Goal: Task Accomplishment & Management: Manage account settings

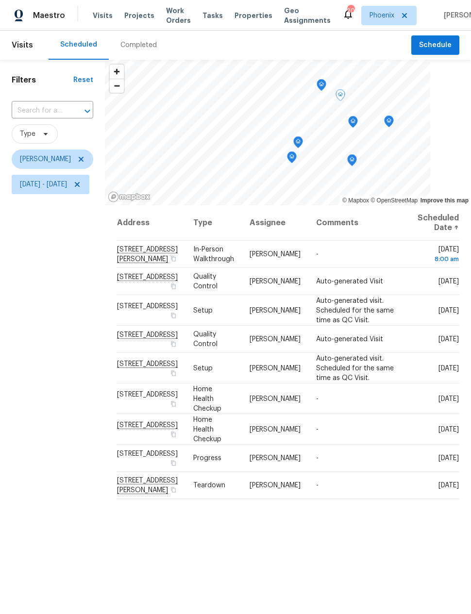
click at [0, 0] on div at bounding box center [0, 0] width 0 height 0
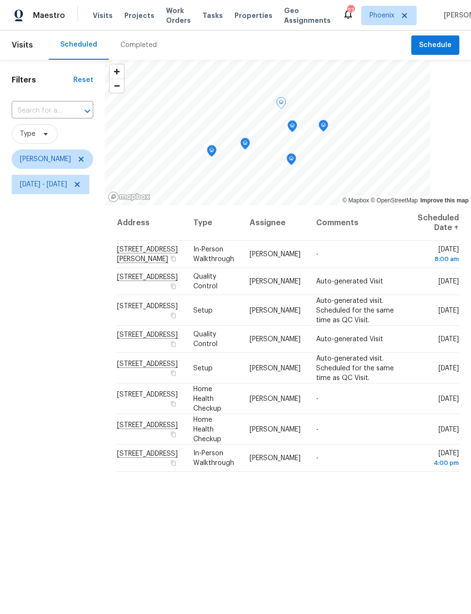
click at [0, 0] on icon at bounding box center [0, 0] width 0 height 0
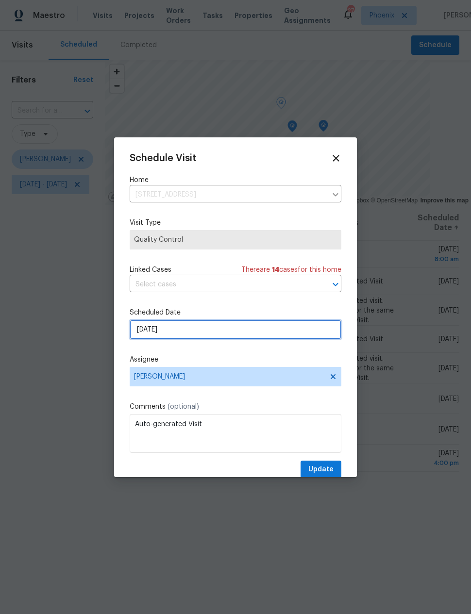
click at [147, 329] on input "9/16/2025" at bounding box center [236, 329] width 212 height 19
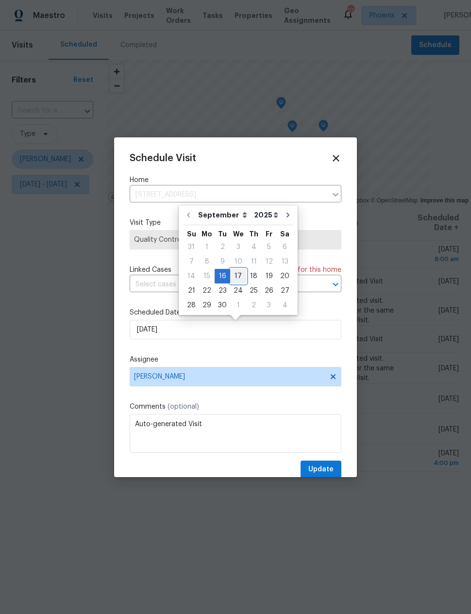
click at [237, 272] on div "17" at bounding box center [238, 276] width 16 height 14
type input "9/17/2025"
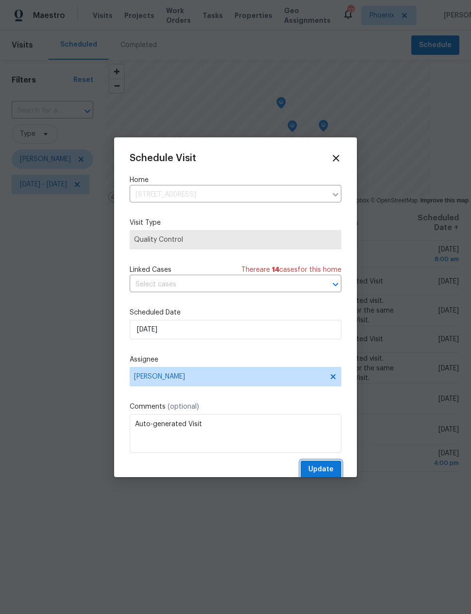
click at [320, 465] on button "Update" at bounding box center [320, 469] width 41 height 18
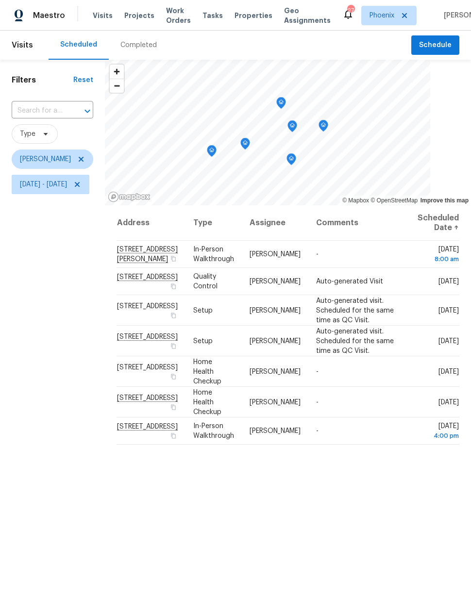
click at [36, 292] on div "Filters Reset ​ Type [PERSON_NAME] [DATE] - [DATE]" at bounding box center [52, 378] width 105 height 636
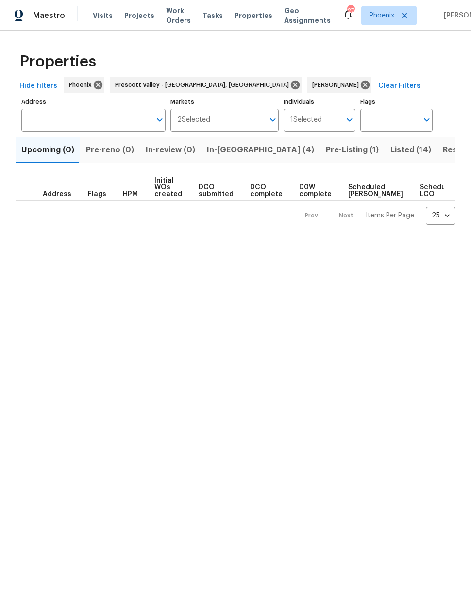
click at [228, 151] on span "In-reno (4)" at bounding box center [260, 150] width 107 height 14
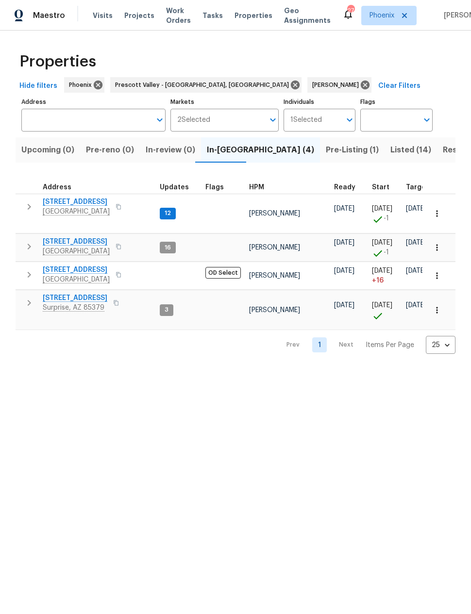
scroll to position [8, 0]
click at [64, 237] on span "10414 W Sun City Blvd" at bounding box center [76, 242] width 67 height 10
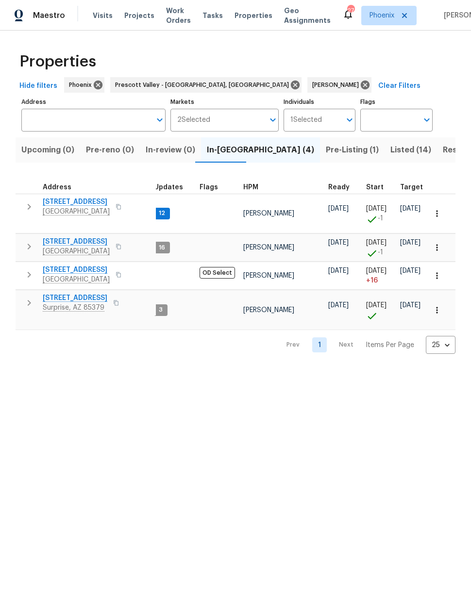
scroll to position [0, 6]
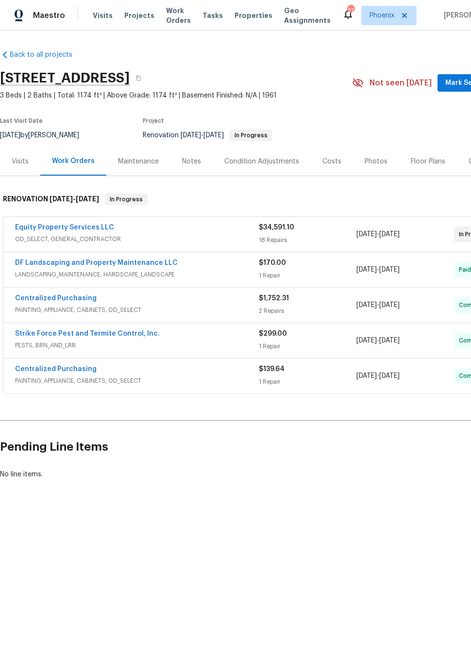
click at [57, 224] on link "Equity Property Services LLC" at bounding box center [64, 227] width 99 height 7
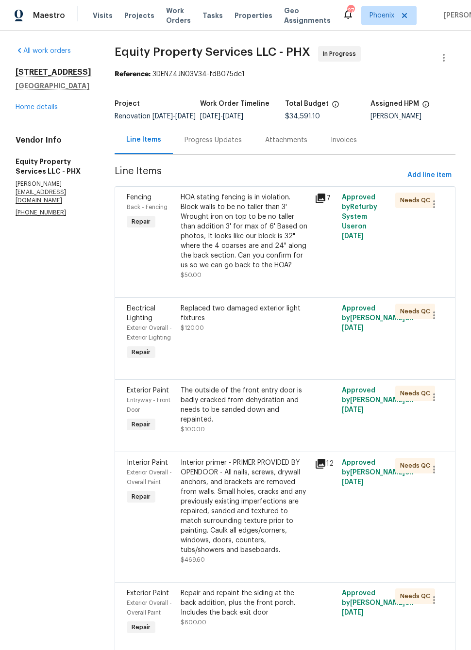
click at [187, 144] on div "Progress Updates" at bounding box center [212, 140] width 57 height 10
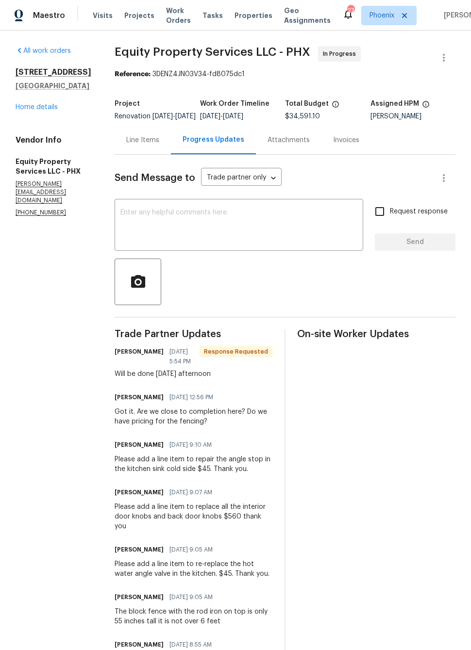
click at [126, 143] on div "Line Items" at bounding box center [142, 140] width 33 height 10
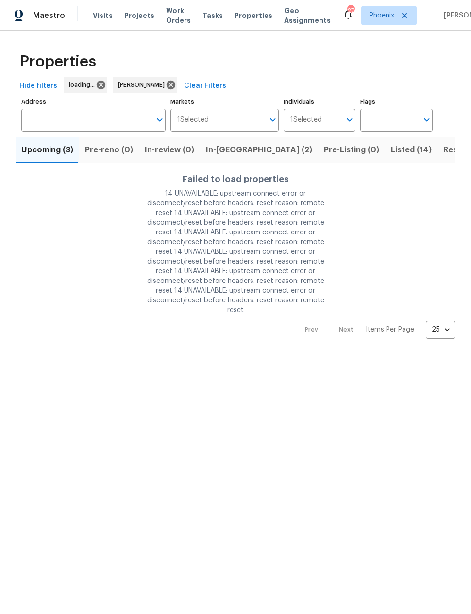
click at [344, 354] on html "Maestro Visits Projects Work Orders Tasks Properties Geo Assignments 27 Phoenix…" at bounding box center [235, 177] width 471 height 354
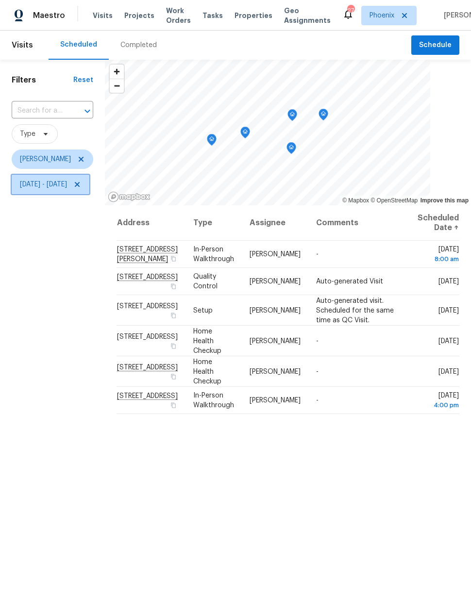
click at [67, 186] on span "[DATE] - [DATE]" at bounding box center [43, 184] width 47 height 10
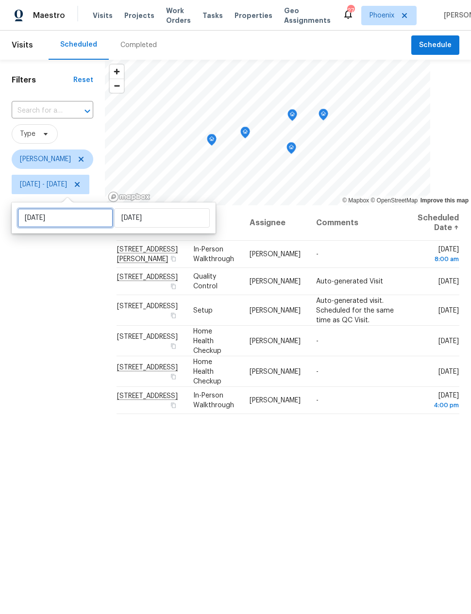
click at [85, 219] on input "[DATE]" at bounding box center [65, 217] width 96 height 19
select select "8"
select select "2025"
select select "9"
select select "2025"
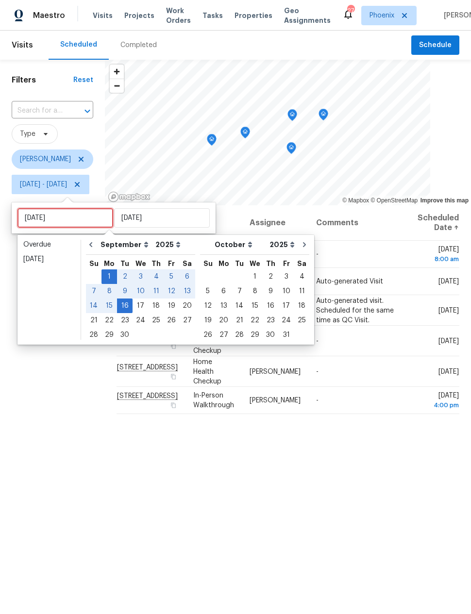
type input "[DATE]"
click at [138, 304] on div "17" at bounding box center [140, 306] width 16 height 14
type input "Wed, Sep 17"
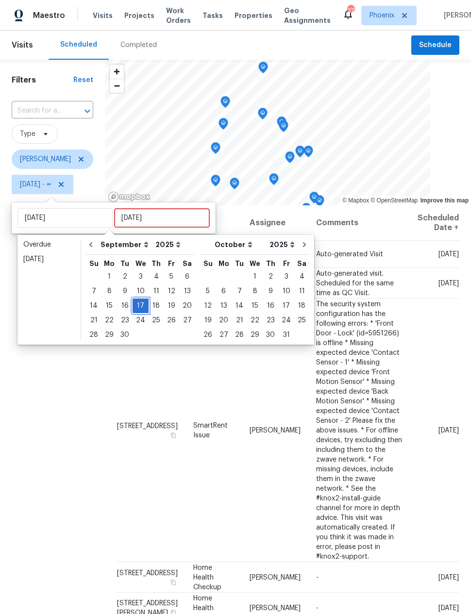
click at [139, 303] on div "17" at bounding box center [140, 306] width 16 height 14
type input "Wed, Sep 17"
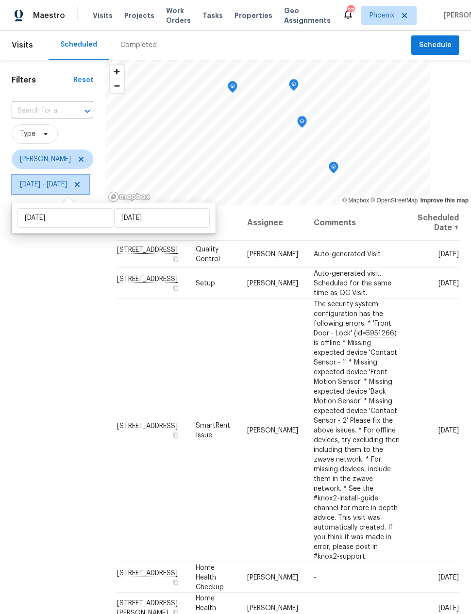
click at [67, 187] on span "Wed, Sep 17 - Wed, Sep 17" at bounding box center [43, 184] width 47 height 10
click at [67, 183] on span "Wed, Sep 17 - Wed, Sep 17" at bounding box center [43, 184] width 47 height 10
click at [135, 216] on input "Wed, Sep 17" at bounding box center [162, 217] width 96 height 19
select select "8"
select select "2025"
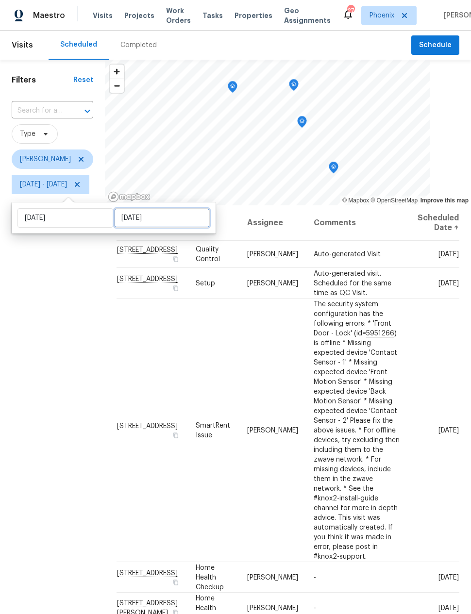
select select "9"
select select "2025"
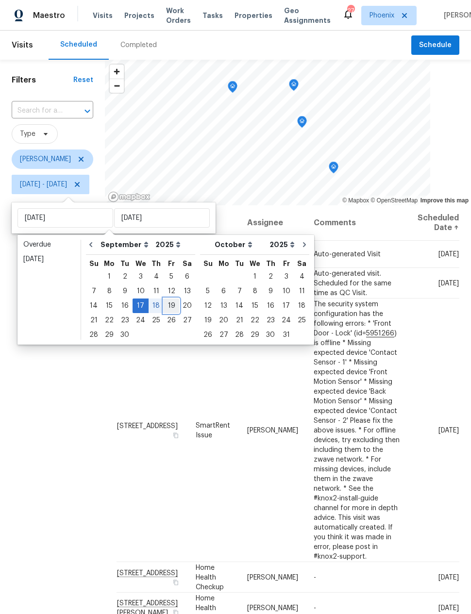
click at [168, 306] on div "19" at bounding box center [171, 306] width 16 height 14
type input "Fri, Sep 19"
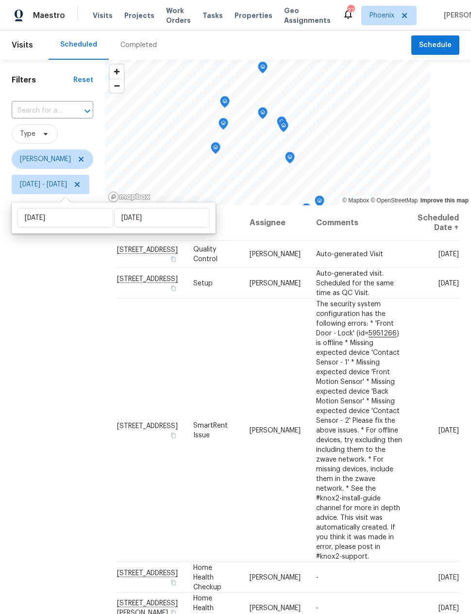
click at [97, 335] on div "Filters Reset ​ Type Nick Pulliam Wed, Sep 17 - Fri, Sep 19" at bounding box center [52, 378] width 105 height 636
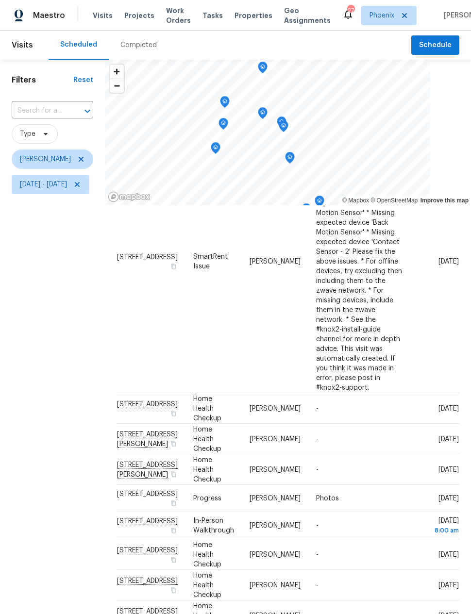
scroll to position [170, 0]
click at [73, 338] on div "Filters Reset ​ Type Nick Pulliam Wed, Sep 17 - Fri, Sep 19" at bounding box center [52, 378] width 105 height 636
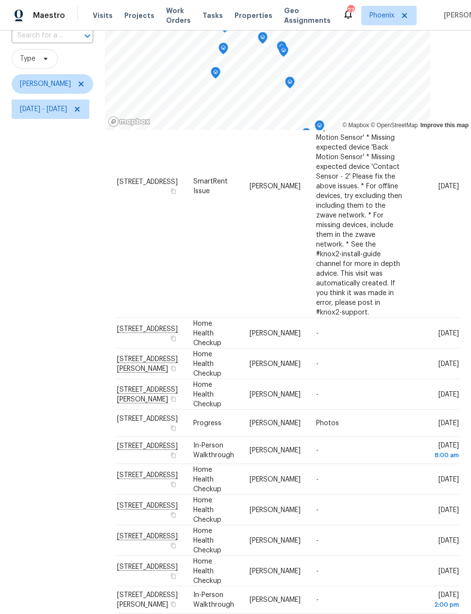
scroll to position [75, 0]
click at [72, 336] on div "Filters Reset ​ Type Nick Pulliam Wed, Sep 17 - Fri, Sep 19" at bounding box center [52, 303] width 105 height 636
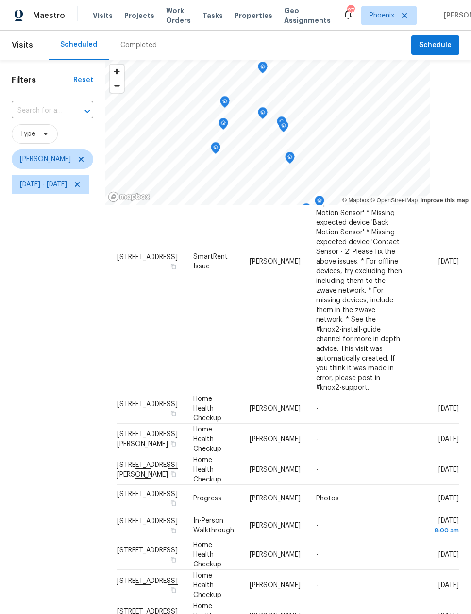
scroll to position [0, 0]
click at [52, 179] on span "Wed, Sep 17 - Fri, Sep 19" at bounding box center [43, 184] width 47 height 10
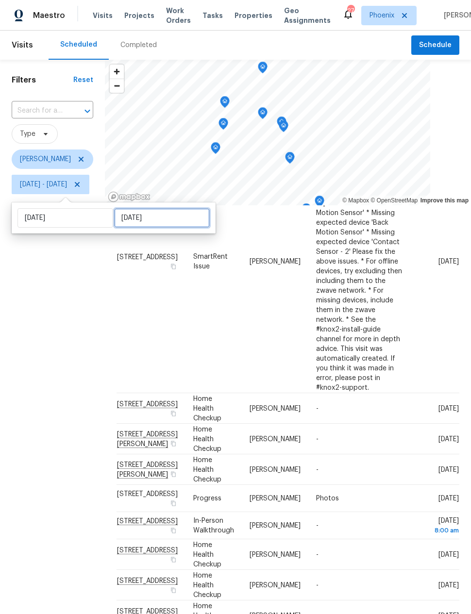
click at [129, 208] on input "Fri, Sep 19" at bounding box center [162, 217] width 96 height 19
select select "8"
select select "2025"
select select "9"
select select "2025"
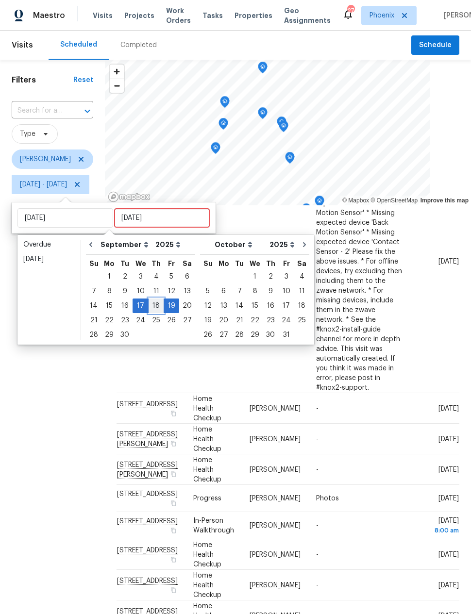
click at [150, 299] on div "18" at bounding box center [155, 306] width 15 height 14
type input "Thu, Sep 18"
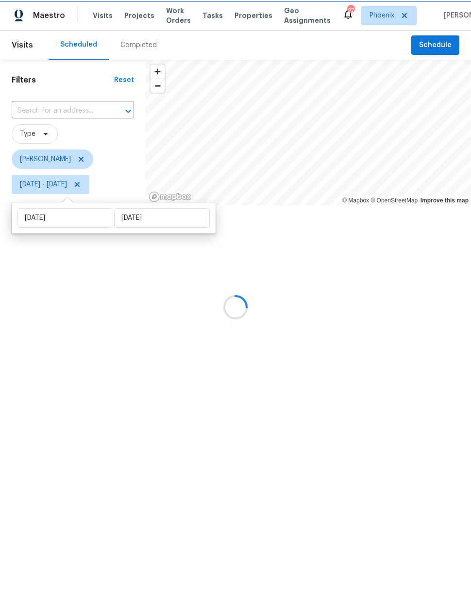
scroll to position [159, 0]
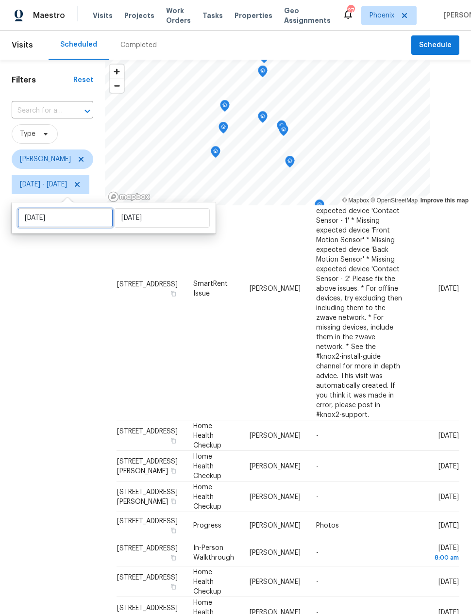
click at [60, 217] on input "Wed, Sep 17" at bounding box center [65, 217] width 96 height 19
select select "8"
select select "2025"
select select "9"
select select "2025"
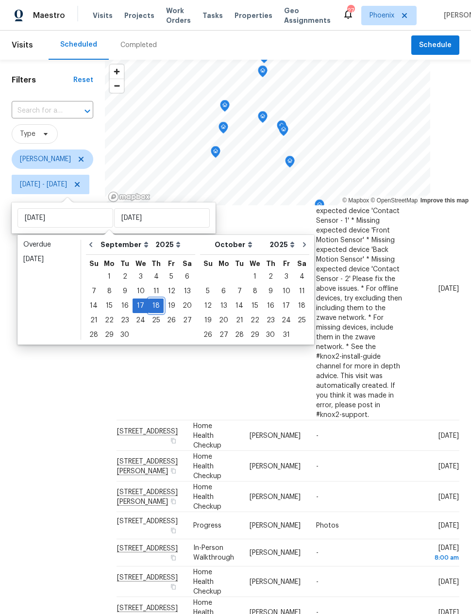
click at [150, 301] on div "18" at bounding box center [155, 306] width 15 height 14
type input "Thu, Sep 18"
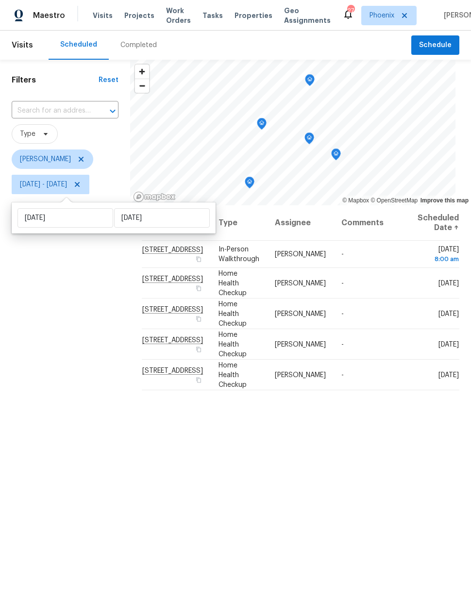
click at [95, 411] on div "Filters Reset ​ Type Nick Pulliam Thu, Sep 18 - Thu, Sep 18" at bounding box center [65, 378] width 130 height 636
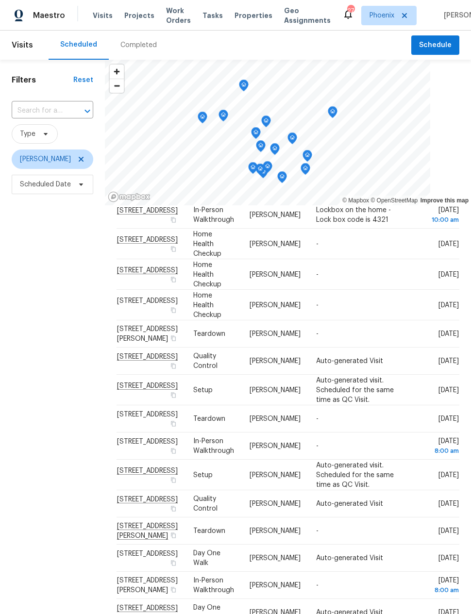
scroll to position [69, 0]
click at [38, 247] on div "Filters Reset ​ Type Brian Borntrager Scheduled Date" at bounding box center [52, 378] width 105 height 636
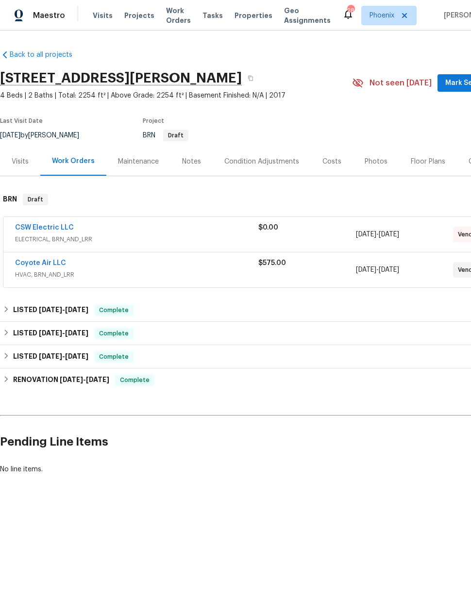
click at [39, 228] on link "CSW Electric LLC" at bounding box center [44, 227] width 59 height 7
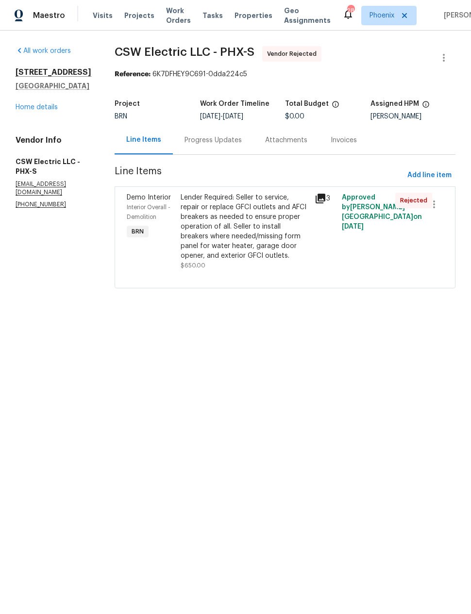
click at [319, 194] on icon at bounding box center [320, 199] width 10 height 10
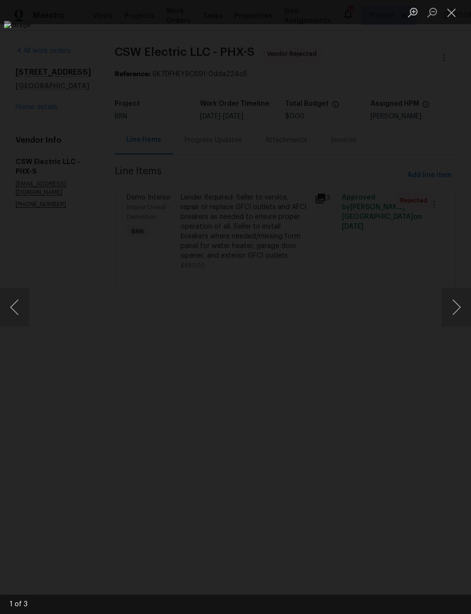
click at [454, 305] on button "Next image" at bounding box center [455, 307] width 29 height 39
click at [453, 311] on button "Next image" at bounding box center [455, 307] width 29 height 39
click at [451, 303] on button "Next image" at bounding box center [455, 307] width 29 height 39
click at [454, 306] on button "Next image" at bounding box center [455, 307] width 29 height 39
click at [387, 465] on div "Lightbox" at bounding box center [235, 307] width 471 height 614
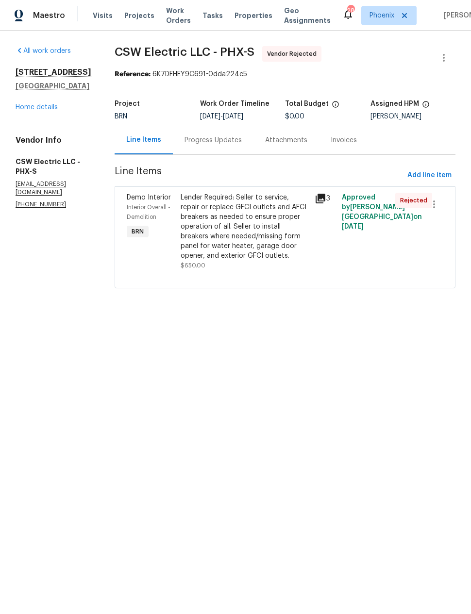
click at [213, 140] on div "Progress Updates" at bounding box center [212, 140] width 57 height 10
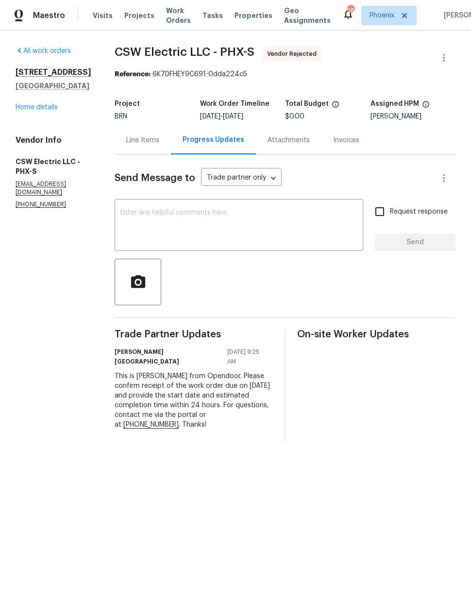
click at [133, 142] on div "Line Items" at bounding box center [142, 140] width 33 height 10
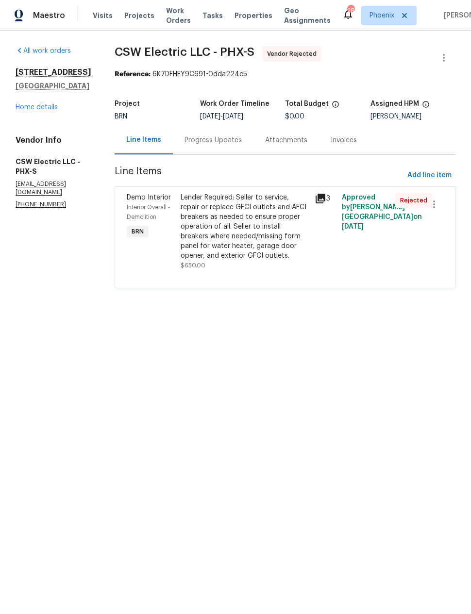
click at [261, 236] on div "Lender Required: Seller to service, repair or replace GFCI outlets and AFCI bre…" at bounding box center [244, 227] width 129 height 68
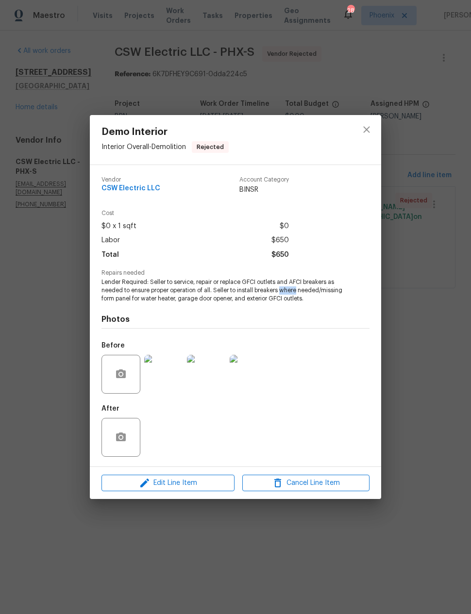
click at [342, 420] on div "After" at bounding box center [235, 430] width 268 height 63
click at [366, 126] on icon "close" at bounding box center [366, 129] width 6 height 6
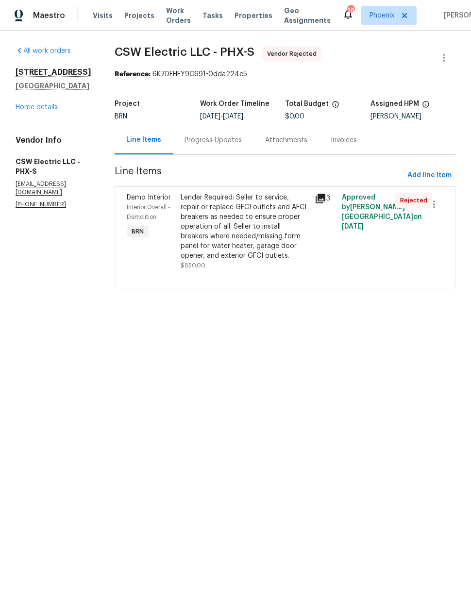
click at [220, 147] on div "Progress Updates" at bounding box center [213, 140] width 81 height 29
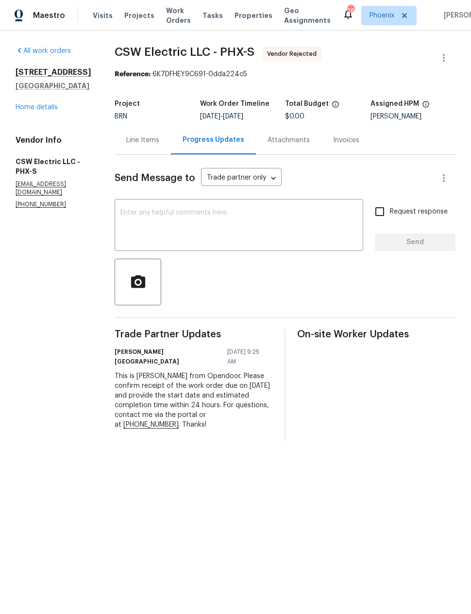
click at [243, 389] on div "This is Isabel from Opendoor. Please confirm receipt of the work order due on 0…" at bounding box center [193, 400] width 158 height 58
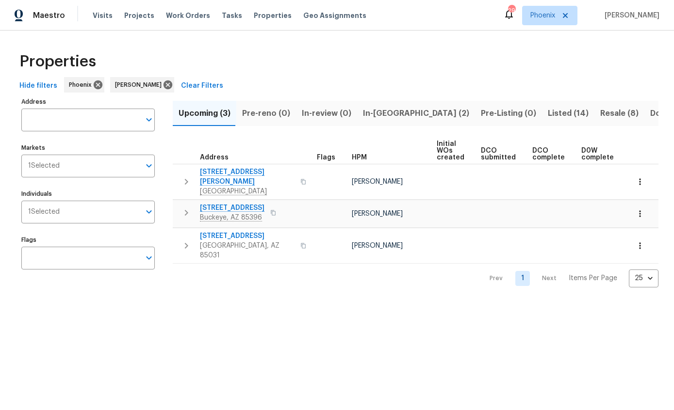
click at [379, 112] on span "In-[GEOGRAPHIC_DATA] (2)" at bounding box center [416, 114] width 106 height 14
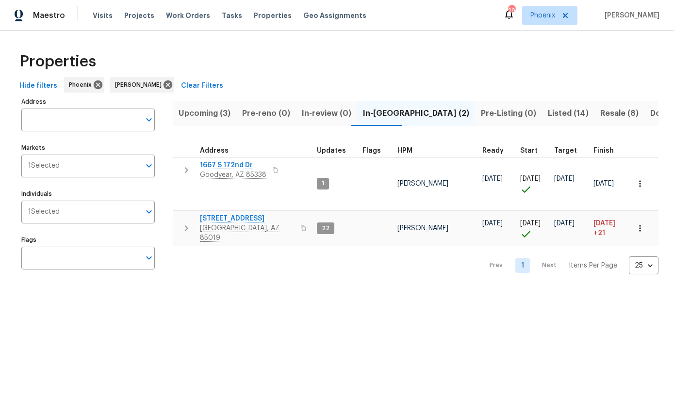
click at [231, 214] on span "[STREET_ADDRESS]" at bounding box center [247, 219] width 95 height 10
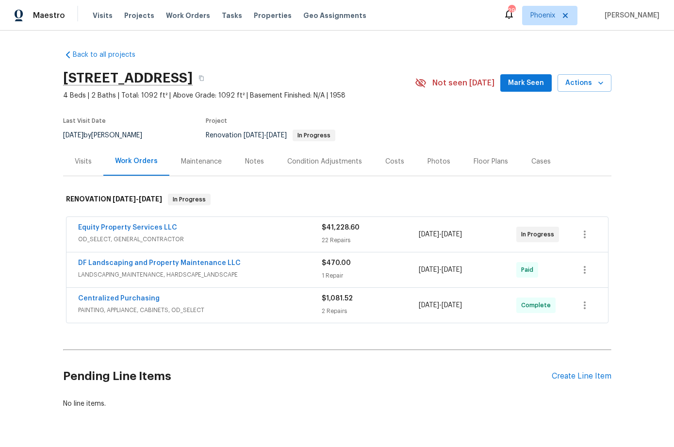
click at [432, 162] on div "Photos" at bounding box center [438, 162] width 23 height 10
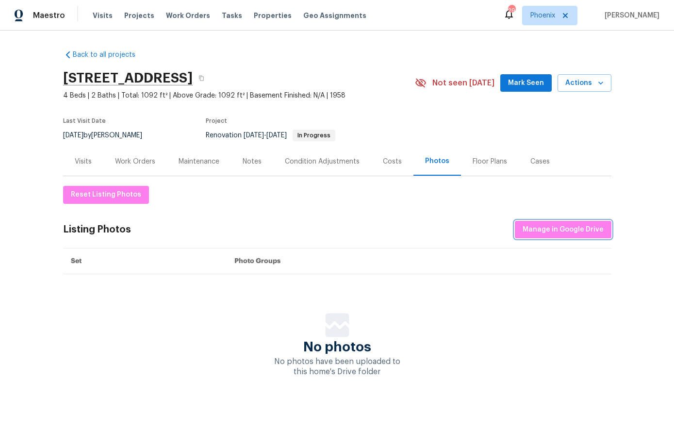
click at [571, 227] on span "Manage in Google Drive" at bounding box center [562, 230] width 81 height 12
